Goal: Find specific page/section: Find specific page/section

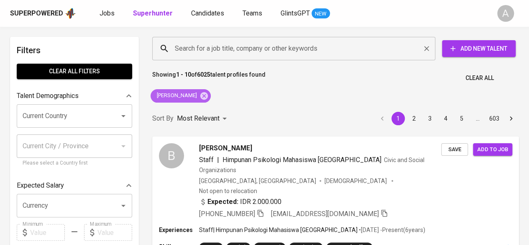
drag, startPoint x: 201, startPoint y: 97, endPoint x: 221, endPoint y: 45, distance: 55.2
click at [201, 97] on icon at bounding box center [204, 96] width 8 height 8
click at [204, 48] on input "Search for a job title, company or other keywords" at bounding box center [296, 49] width 246 height 16
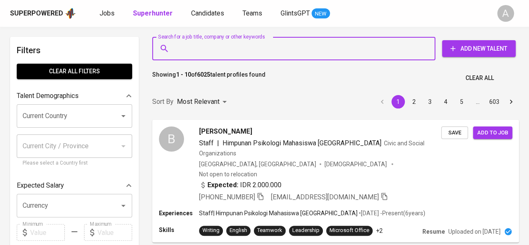
paste input "[PERSON_NAME]"
type input "[PERSON_NAME]"
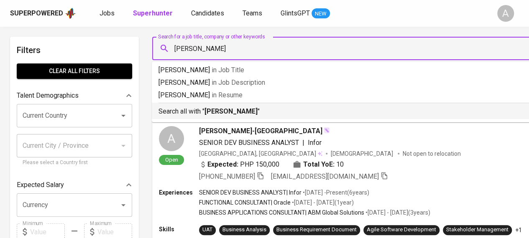
click at [273, 109] on p "Search all with " [PERSON_NAME] "" at bounding box center [376, 112] width 435 height 10
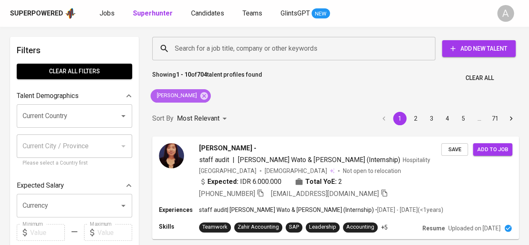
click at [183, 97] on span "[PERSON_NAME]" at bounding box center [176, 96] width 51 height 8
click at [190, 44] on input "Search for a job title, company or other keywords" at bounding box center [296, 49] width 246 height 16
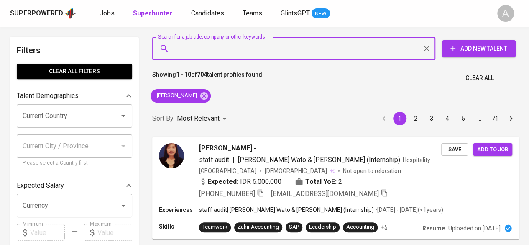
paste input "[PERSON_NAME]"
type input "[PERSON_NAME]"
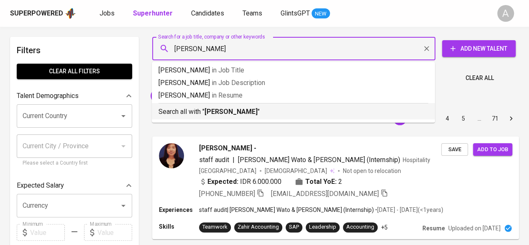
click at [211, 115] on b "[PERSON_NAME]" at bounding box center [231, 111] width 53 height 8
